Goal: Transaction & Acquisition: Purchase product/service

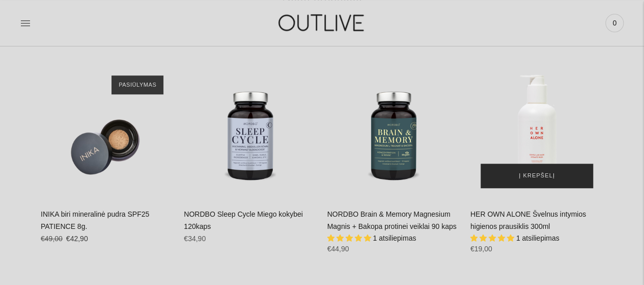
click at [527, 175] on span "Į krepšelį" at bounding box center [537, 176] width 36 height 10
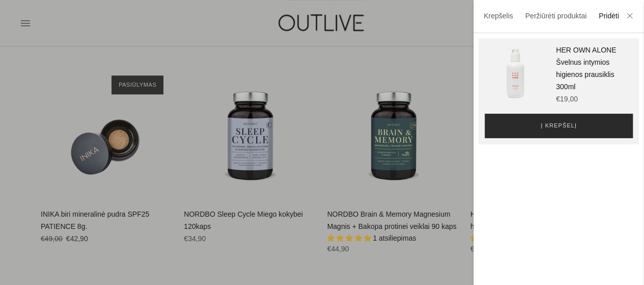
click at [563, 130] on span "Į krepšelį" at bounding box center [559, 126] width 36 height 10
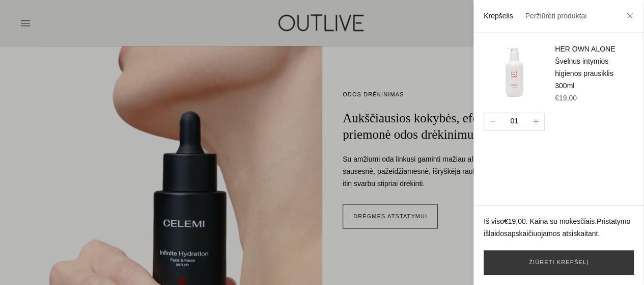
scroll to position [713, 0]
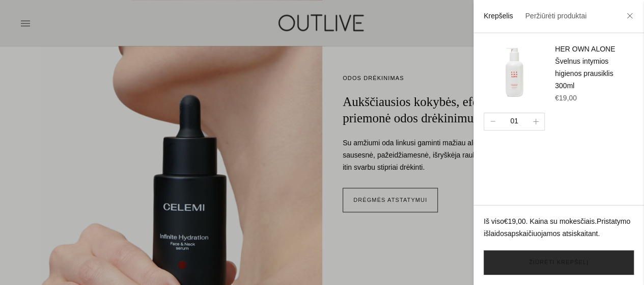
click at [540, 265] on link "Žiūrėti krepšelį" at bounding box center [559, 262] width 150 height 24
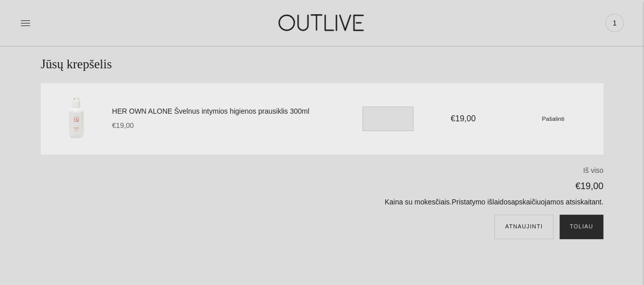
click at [574, 226] on button "Toliau" at bounding box center [582, 226] width 44 height 24
